Goal: Task Accomplishment & Management: Manage account settings

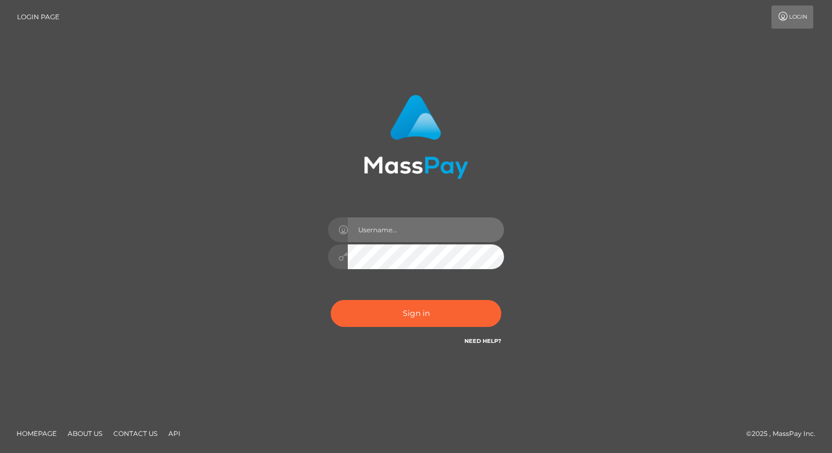
click at [395, 238] on input "text" at bounding box center [426, 229] width 156 height 25
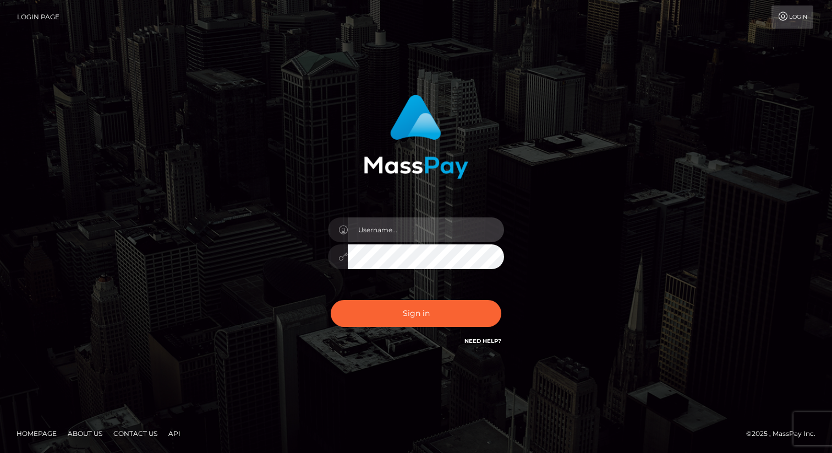
click at [407, 229] on input "text" at bounding box center [426, 229] width 156 height 25
click at [520, 193] on div "Sign in" at bounding box center [416, 220] width 289 height 269
drag, startPoint x: 283, startPoint y: 135, endPoint x: 263, endPoint y: 287, distance: 153.2
click at [264, 287] on div at bounding box center [416, 226] width 305 height 280
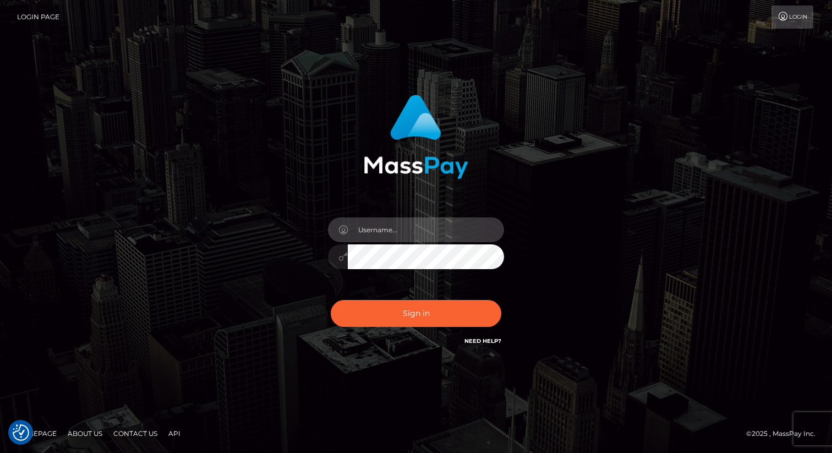
click at [369, 226] on input "text" at bounding box center [426, 229] width 156 height 25
paste input "eric.nofans"
type input "eric.nofans"
click at [218, 216] on div "eric.nofans Sign in" at bounding box center [415, 226] width 627 height 280
click at [261, 206] on div "eric.nofans Sign in" at bounding box center [415, 226] width 627 height 280
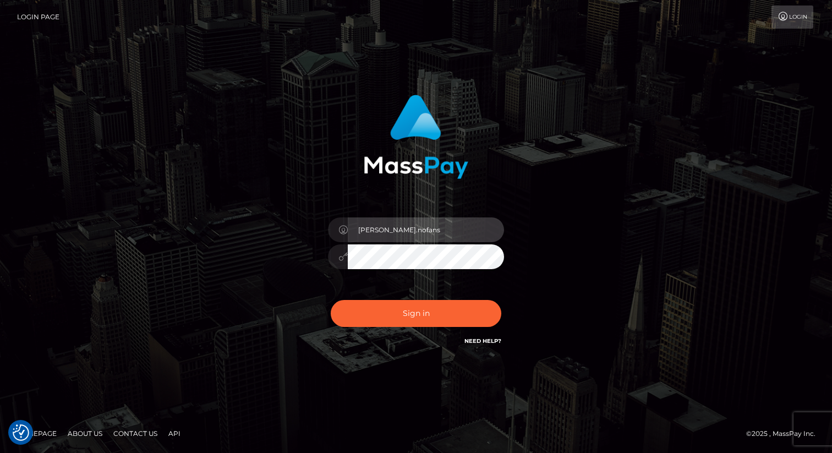
click at [400, 226] on input "eric.nofans" at bounding box center [426, 229] width 156 height 25
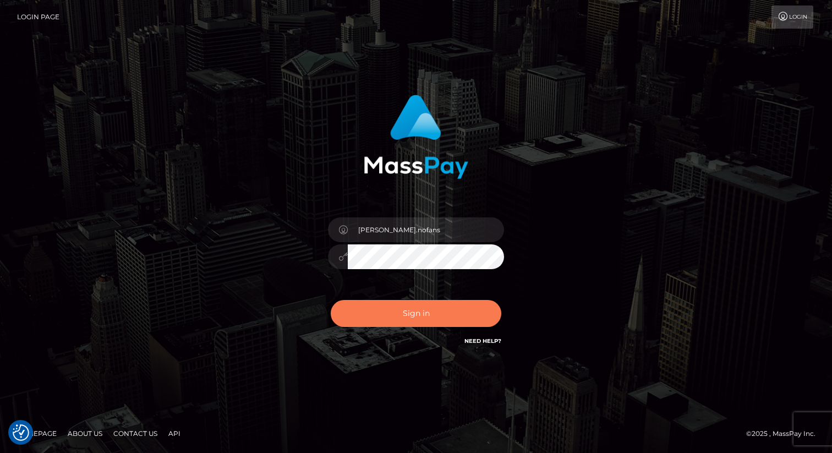
click at [362, 306] on button "Sign in" at bounding box center [416, 313] width 171 height 27
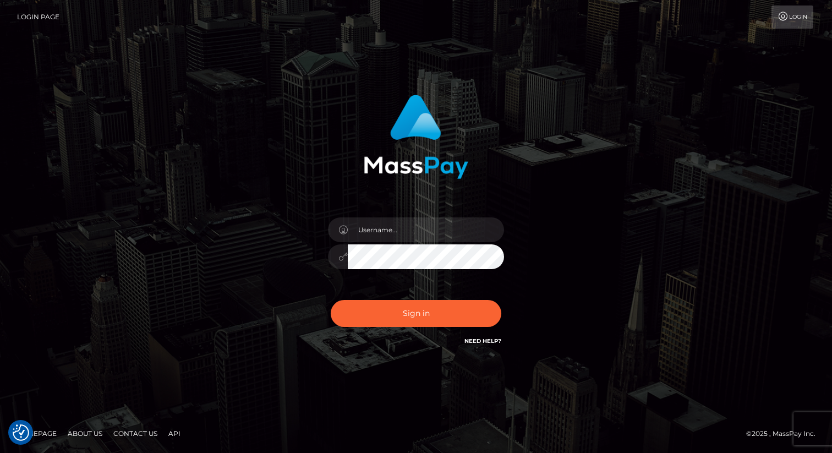
click at [361, 137] on div at bounding box center [416, 132] width 289 height 92
type input "[PERSON_NAME].nofans"
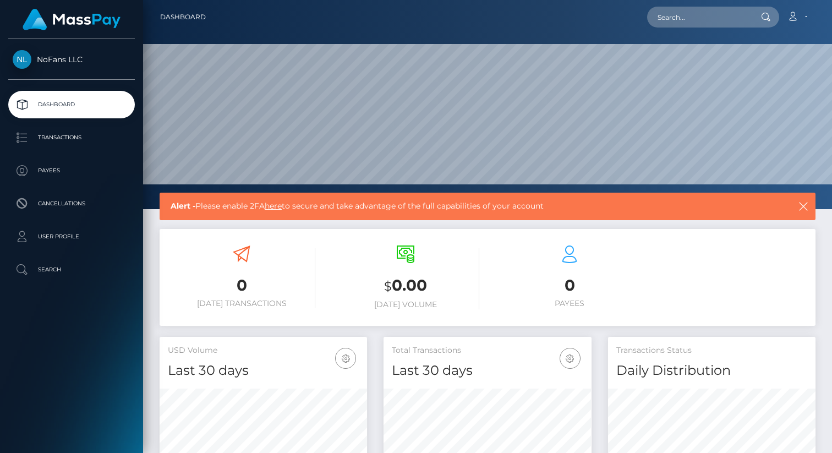
scroll to position [2, 0]
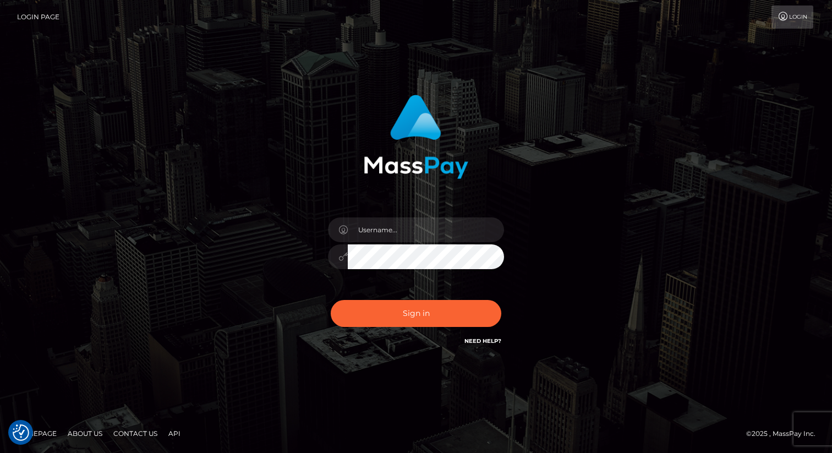
click at [245, 199] on div "Sign in" at bounding box center [415, 226] width 627 height 280
